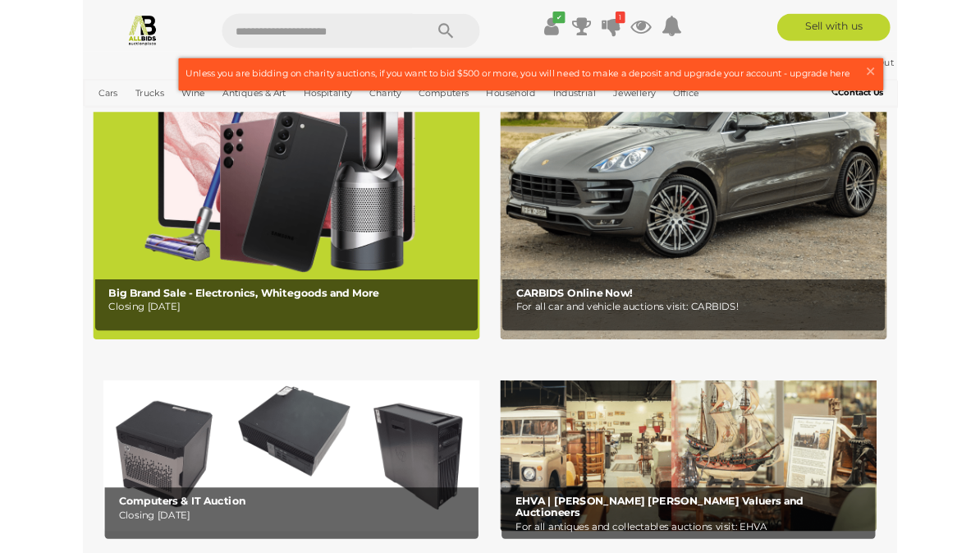
scroll to position [221, 0]
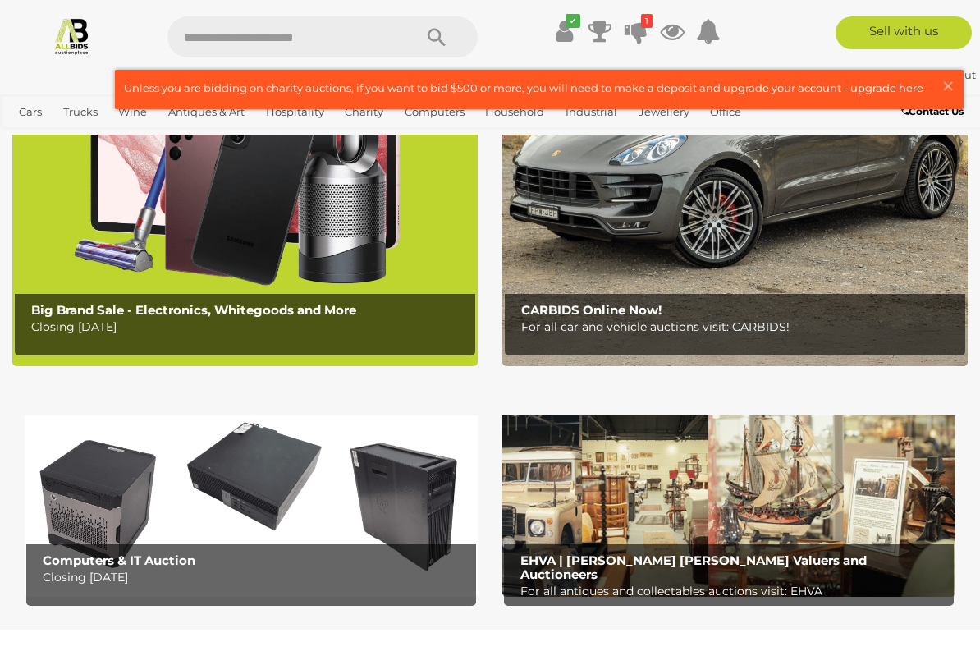
click at [937, 99] on link at bounding box center [539, 90] width 847 height 38
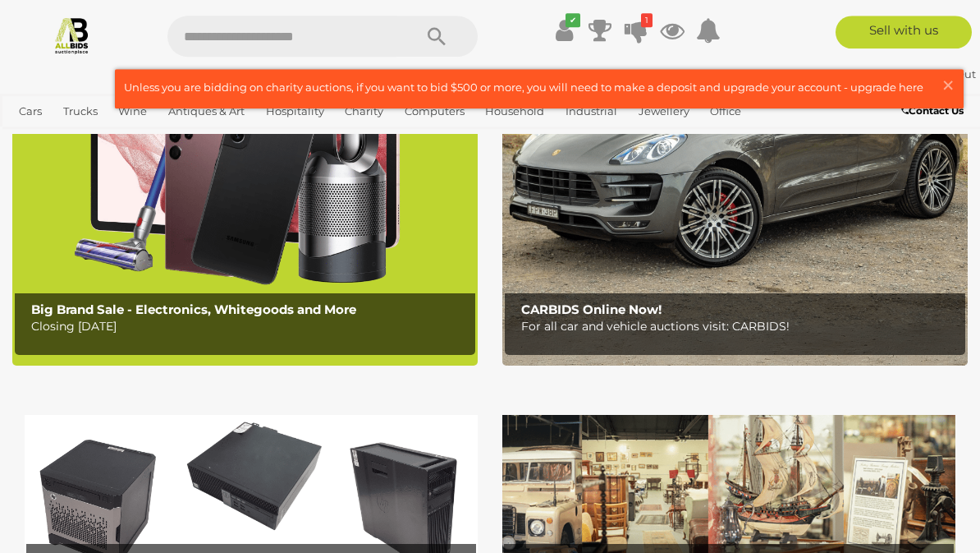
scroll to position [267, 0]
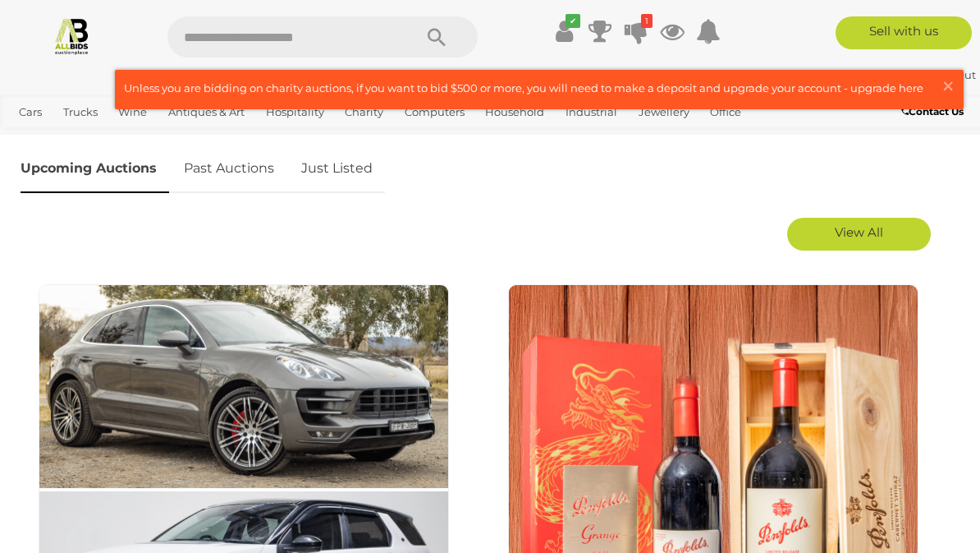
click at [266, 19] on input "text" at bounding box center [281, 36] width 229 height 41
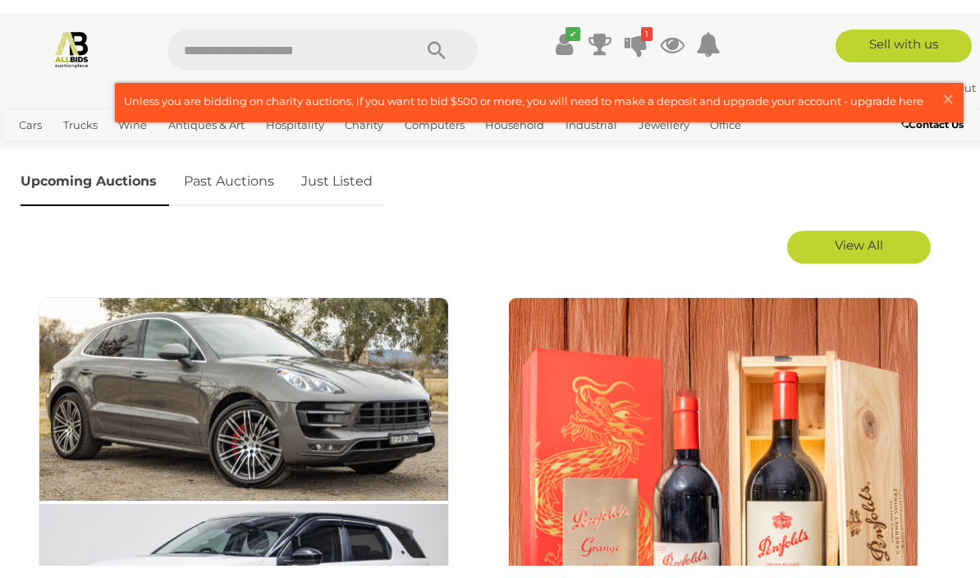
scroll to position [820, 0]
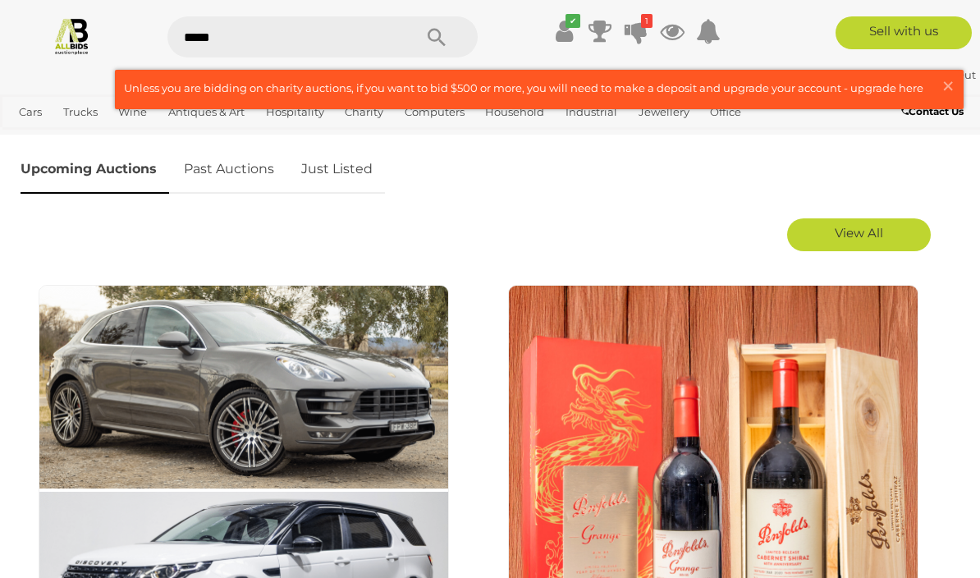
type input "******"
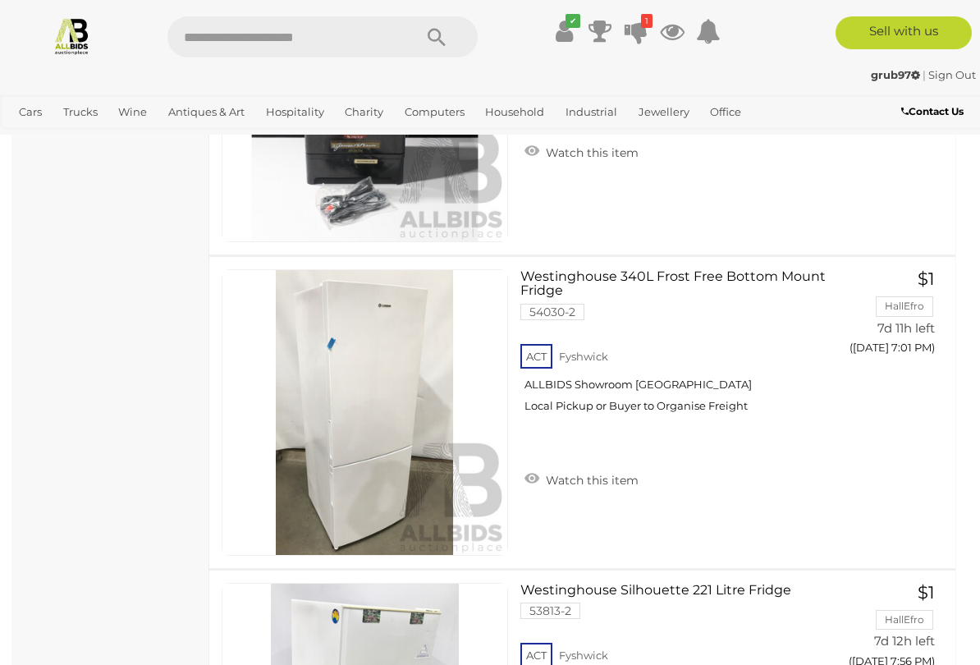
scroll to position [1874, 0]
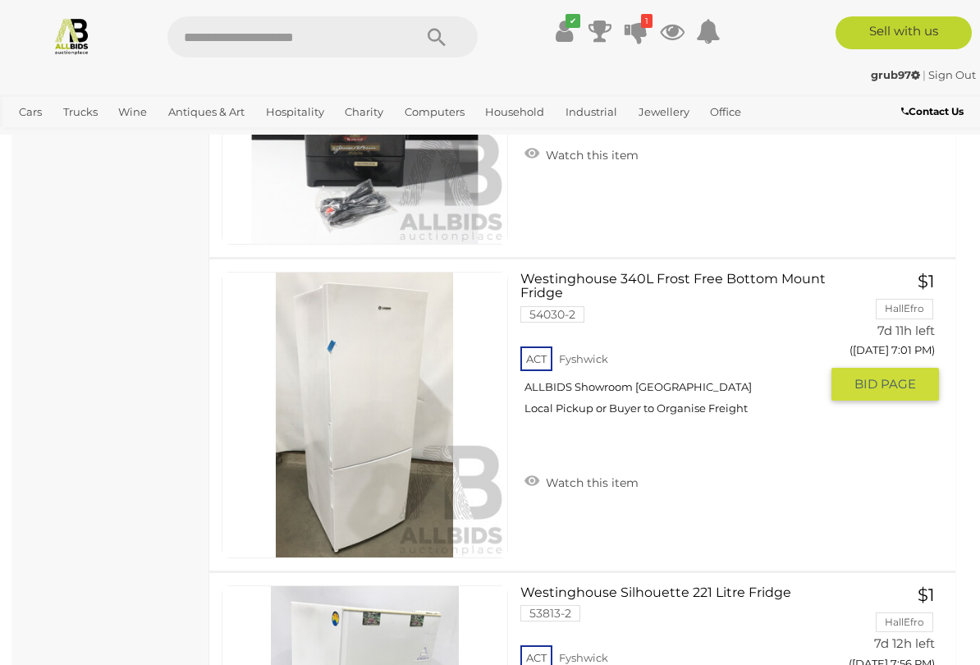
click at [662, 276] on link "Westinghouse 340L Frost Free Bottom Mount Fridge 54030-2 ACT Fyshwick" at bounding box center [676, 350] width 287 height 156
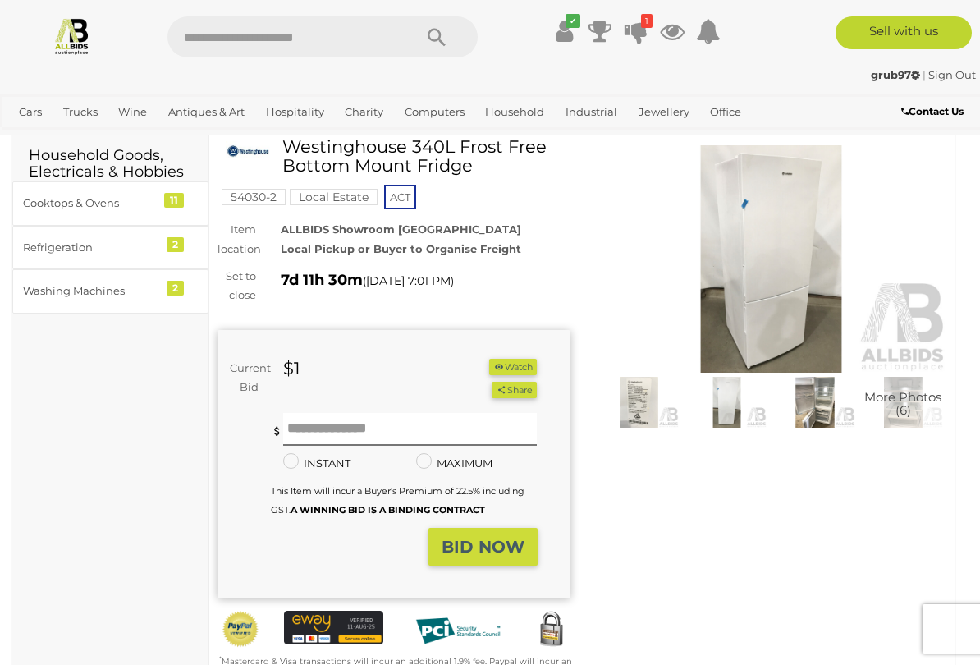
scroll to position [59, 0]
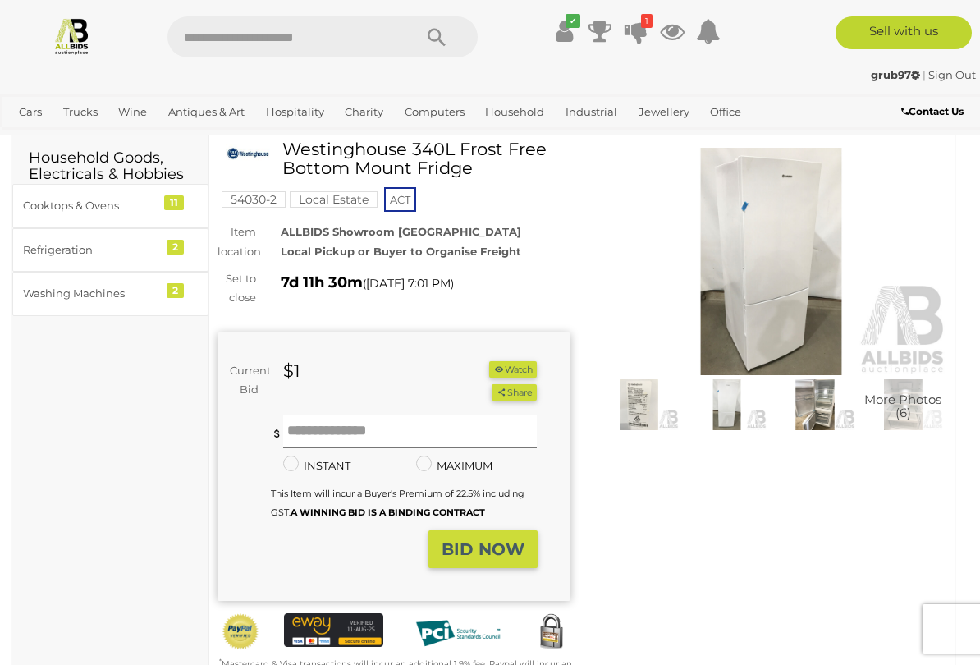
click at [755, 319] on img at bounding box center [771, 261] width 353 height 227
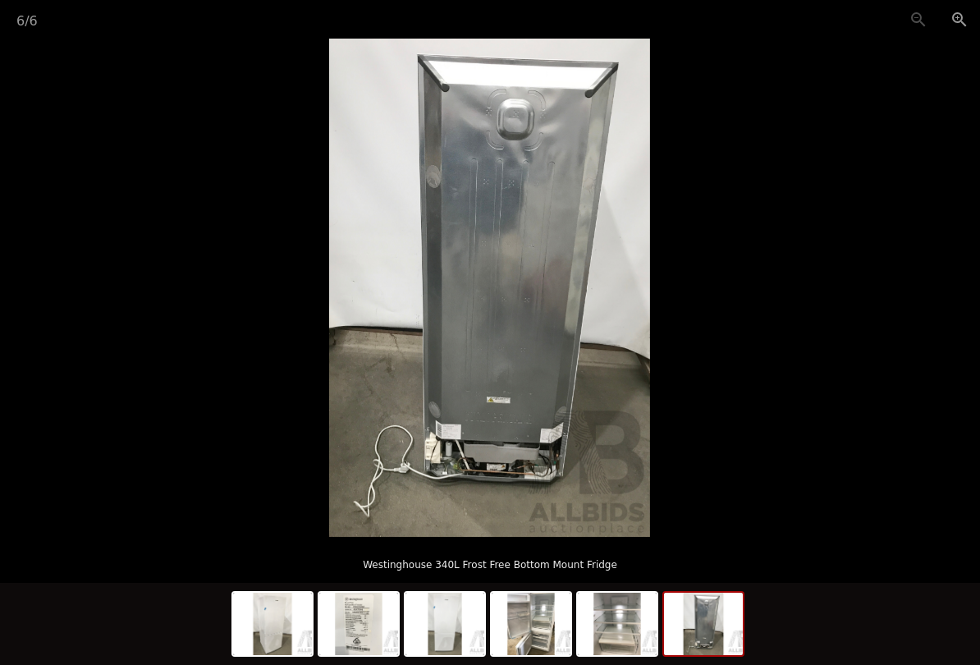
click at [894, 537] on picture at bounding box center [490, 288] width 980 height 498
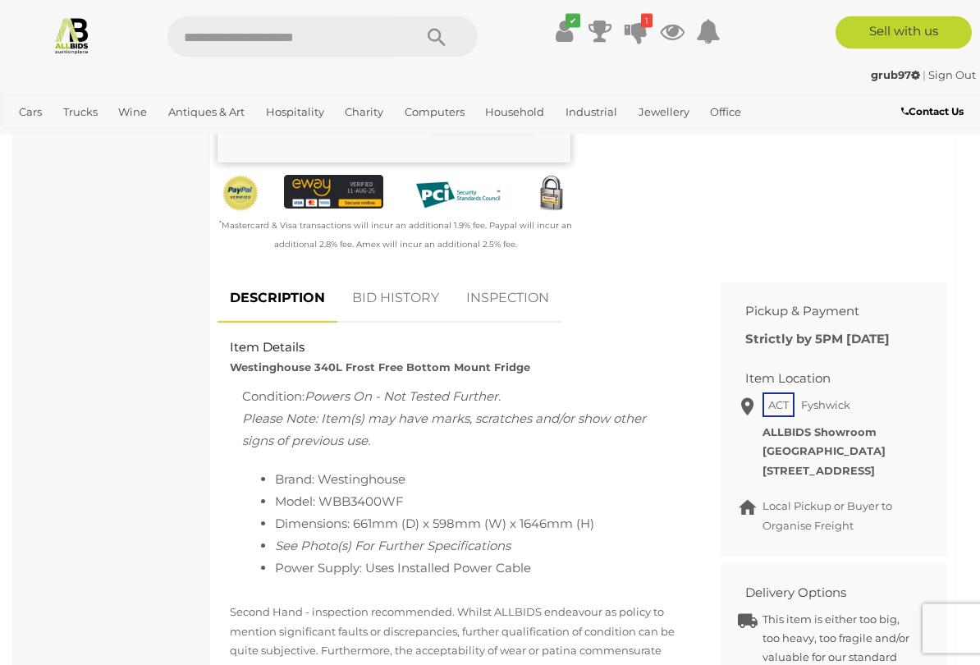
scroll to position [498, 0]
click at [792, 477] on strong "[STREET_ADDRESS]" at bounding box center [819, 470] width 112 height 13
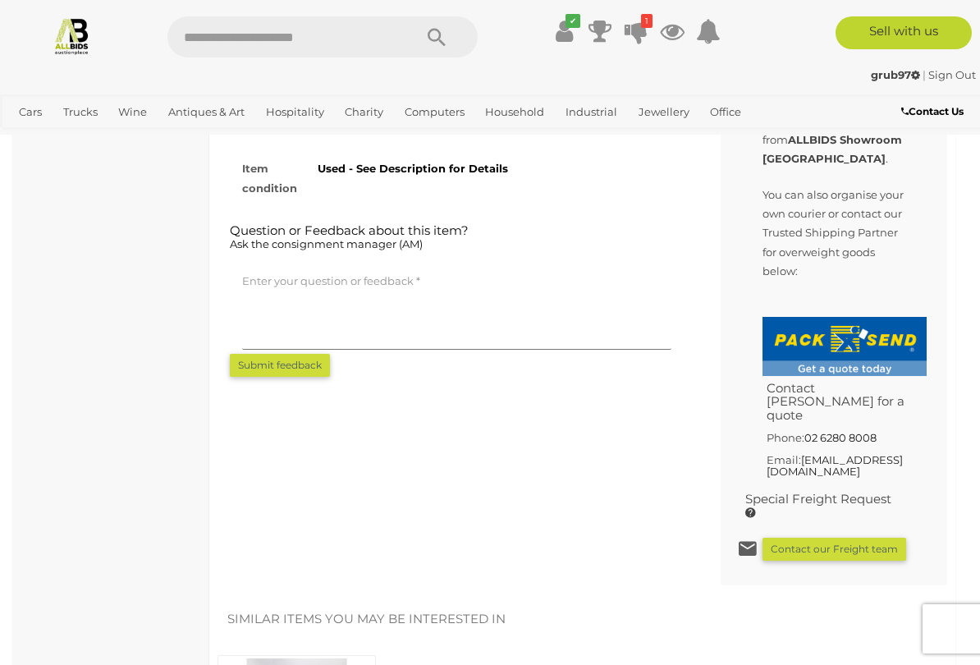
scroll to position [1113, 0]
